Goal: Task Accomplishment & Management: Complete application form

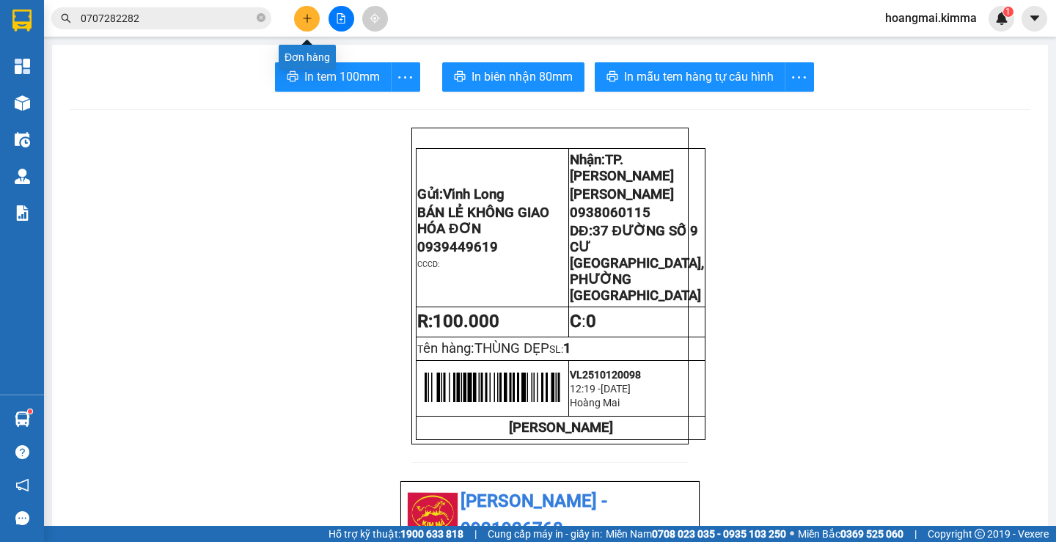
click at [314, 22] on button at bounding box center [307, 19] width 26 height 26
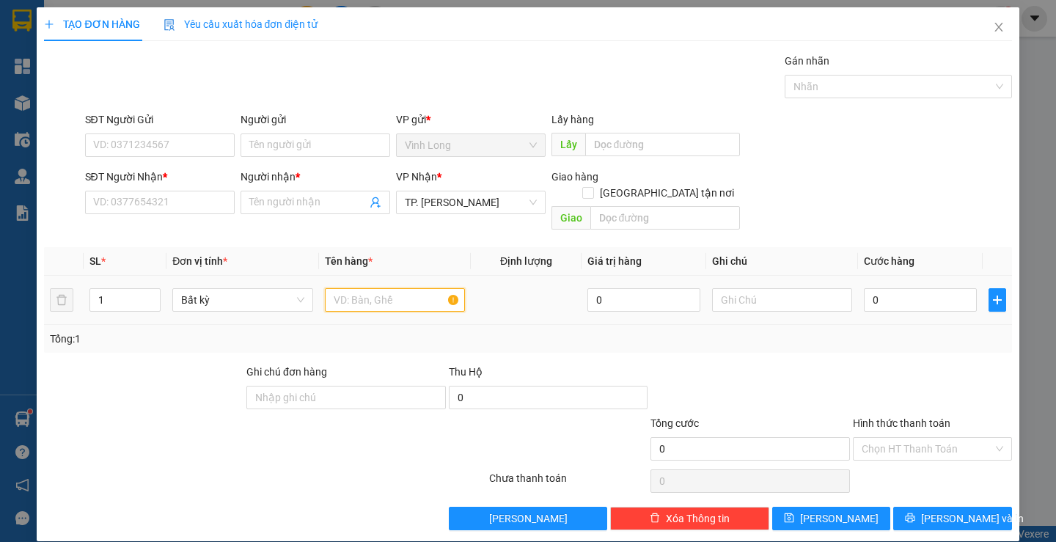
click at [395, 290] on input "text" at bounding box center [395, 299] width 140 height 23
type input "GÓI XANH"
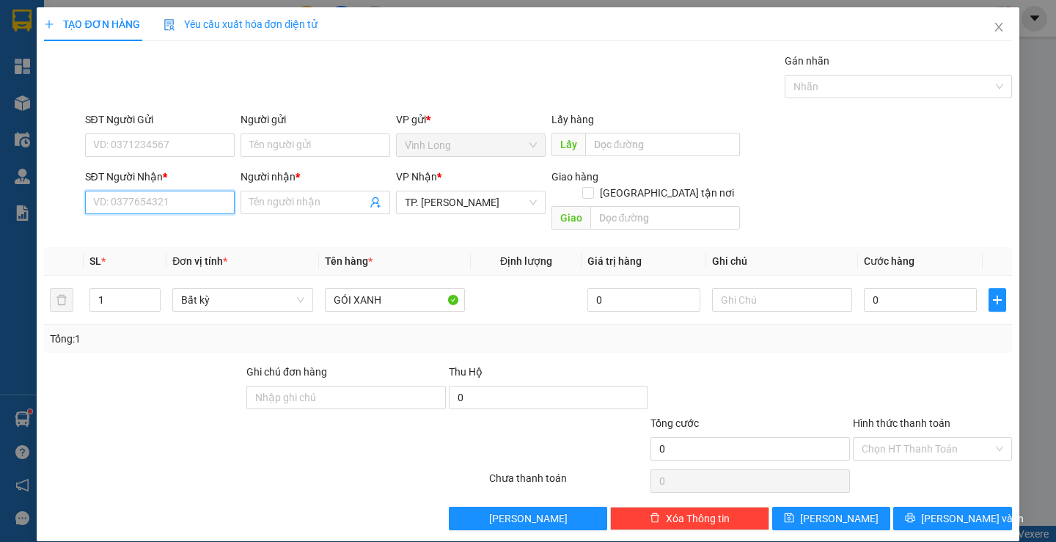
click at [159, 211] on input "SĐT Người Nhận *" at bounding box center [160, 202] width 150 height 23
click at [167, 205] on input "SĐT Người Nhận *" at bounding box center [160, 202] width 150 height 23
type input "0946340233"
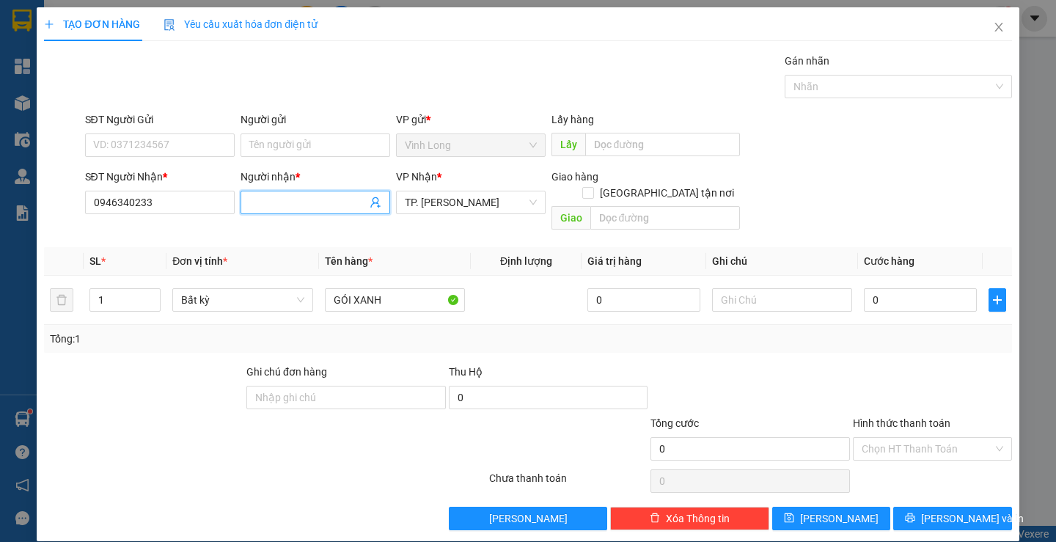
click at [343, 206] on input "Người nhận *" at bounding box center [307, 202] width 117 height 16
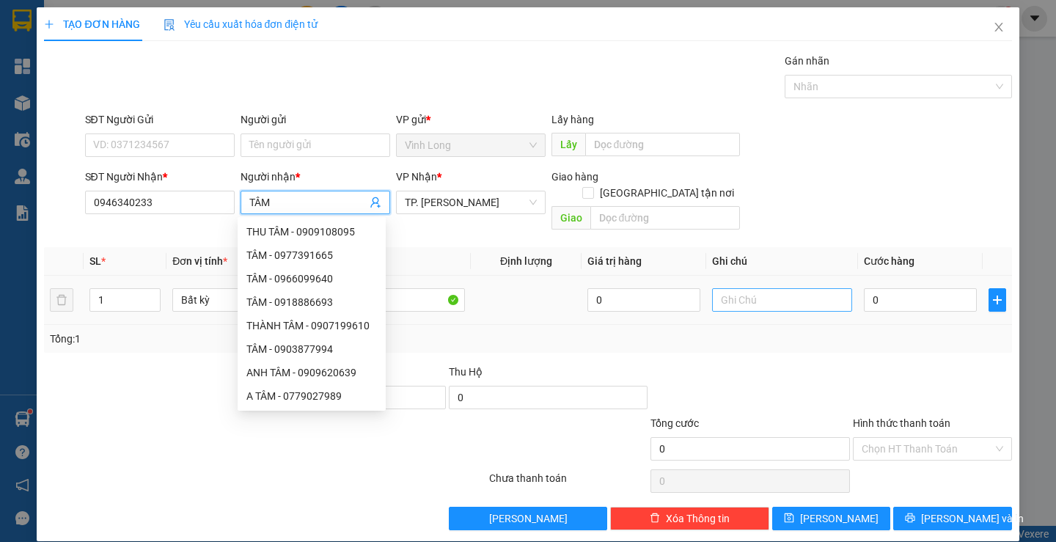
type input "TÂM"
click at [776, 288] on input "text" at bounding box center [782, 299] width 140 height 23
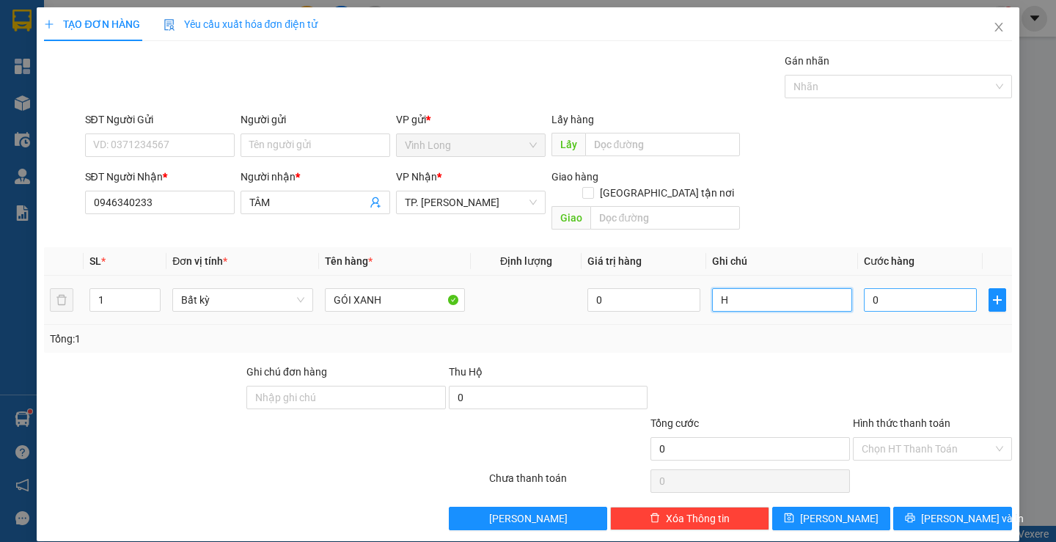
type input "H"
click at [903, 292] on input "0" at bounding box center [920, 299] width 113 height 23
type input "2"
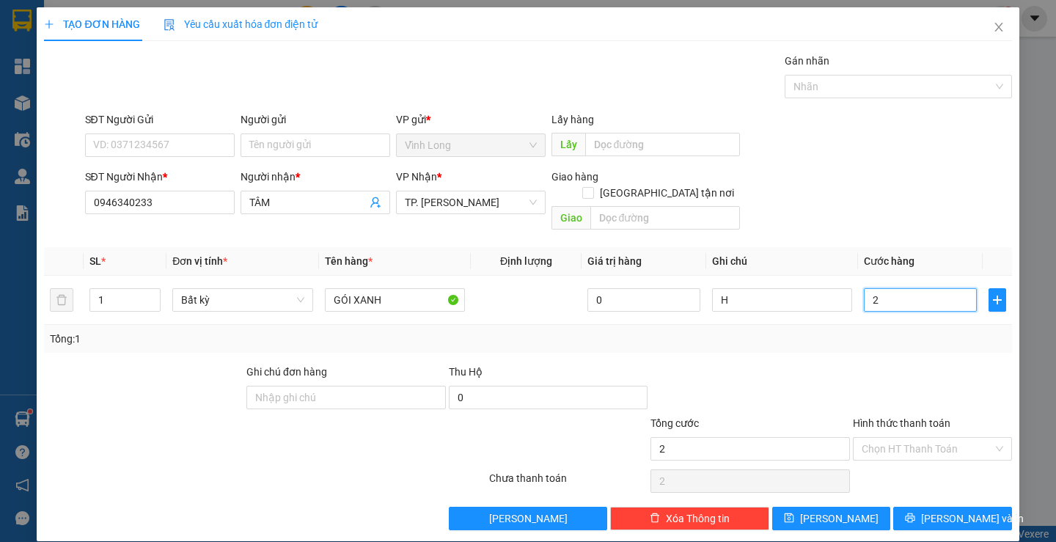
type input "20"
type input "20.000"
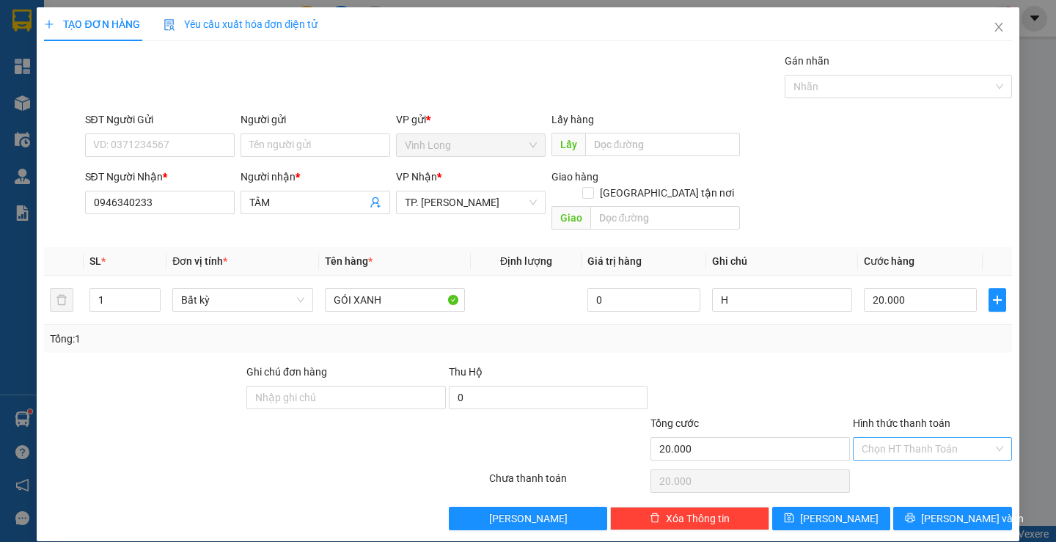
click at [929, 438] on input "Hình thức thanh toán" at bounding box center [927, 449] width 131 height 22
click at [920, 455] on div "Tại văn phòng" at bounding box center [923, 462] width 139 height 16
type input "0"
click at [948, 511] on span "[PERSON_NAME] và In" at bounding box center [972, 519] width 103 height 16
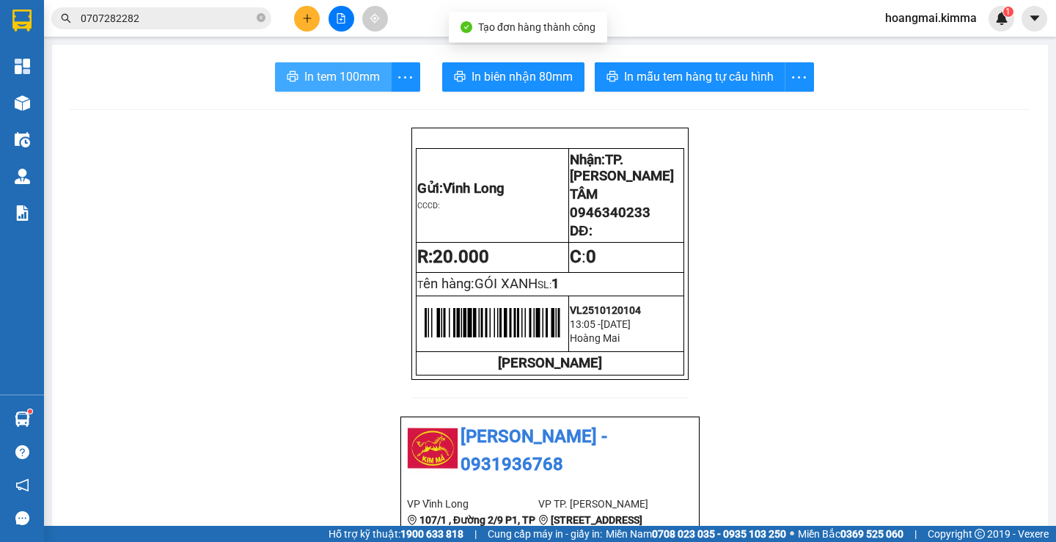
click at [337, 71] on span "In tem 100mm" at bounding box center [342, 76] width 76 height 18
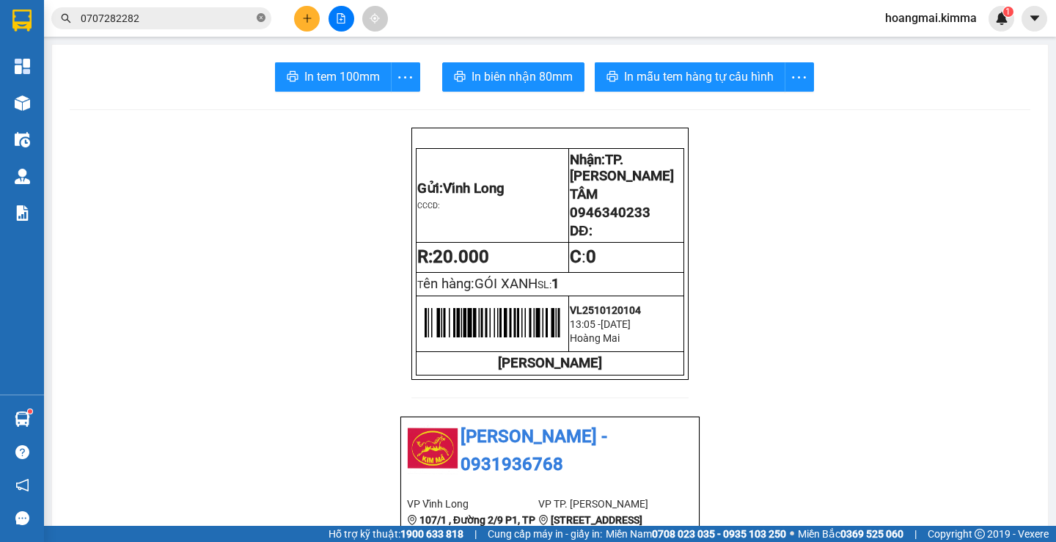
click at [262, 21] on icon "close-circle" at bounding box center [261, 17] width 9 height 9
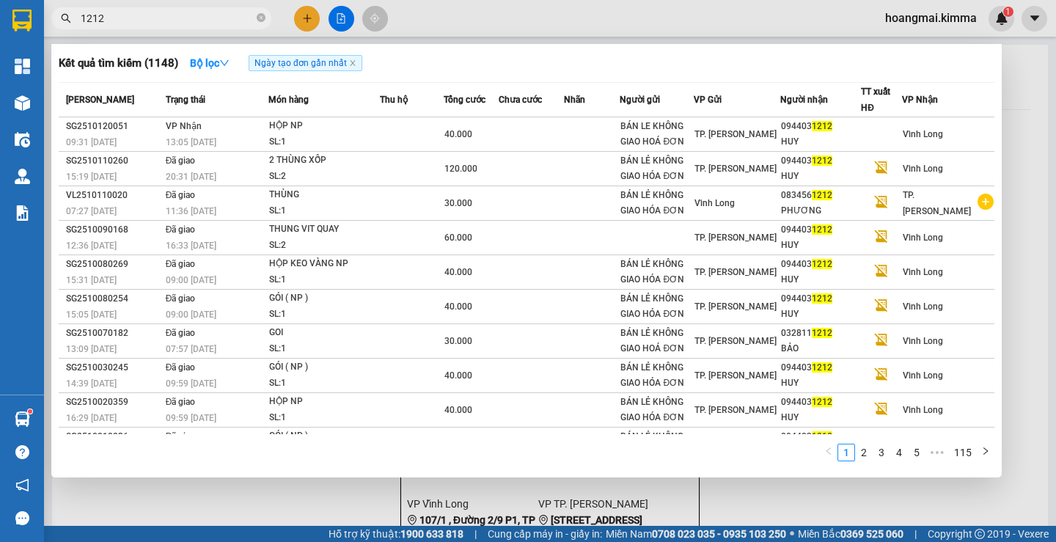
type input "1212"
